Goal: Go to known website: Access a specific website the user already knows

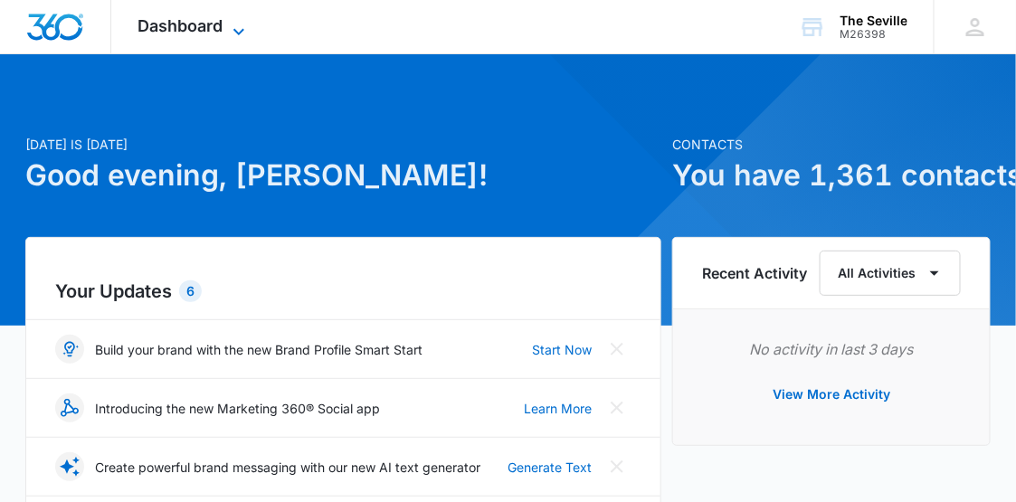
click at [215, 28] on span "Dashboard" at bounding box center [180, 25] width 85 height 19
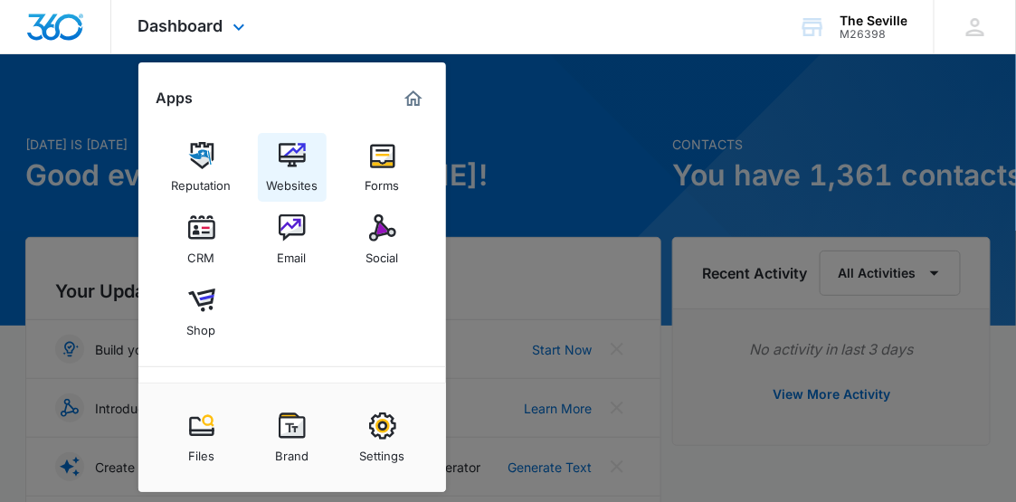
click at [281, 166] on img at bounding box center [292, 155] width 27 height 27
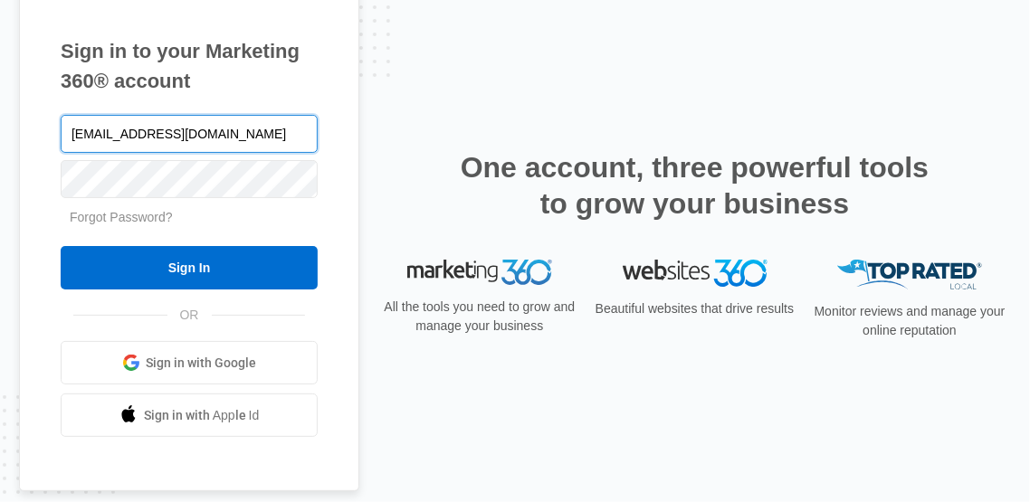
type input "[EMAIL_ADDRESS][DOMAIN_NAME]"
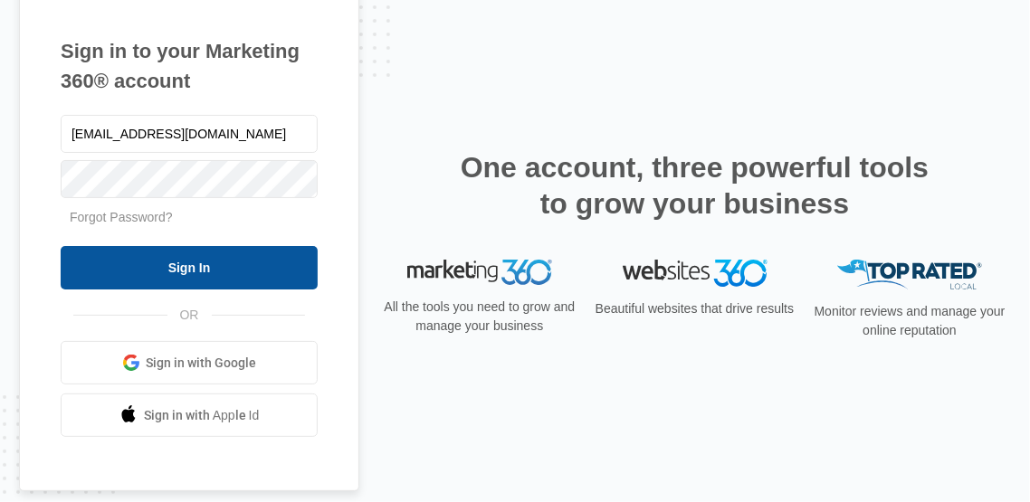
click at [197, 275] on input "Sign In" at bounding box center [189, 267] width 257 height 43
